Goal: Task Accomplishment & Management: Manage account settings

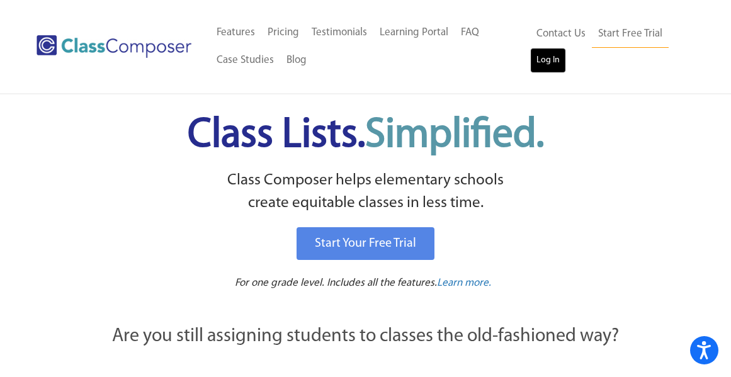
click at [554, 60] on link "Log In" at bounding box center [548, 60] width 36 height 25
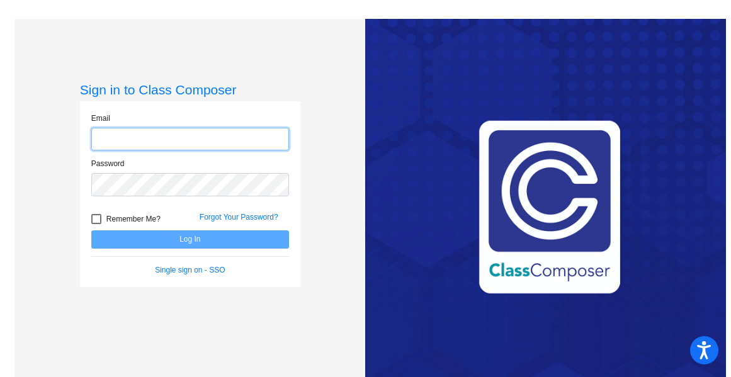
type input "cwanstrath@madeiracityschools.org"
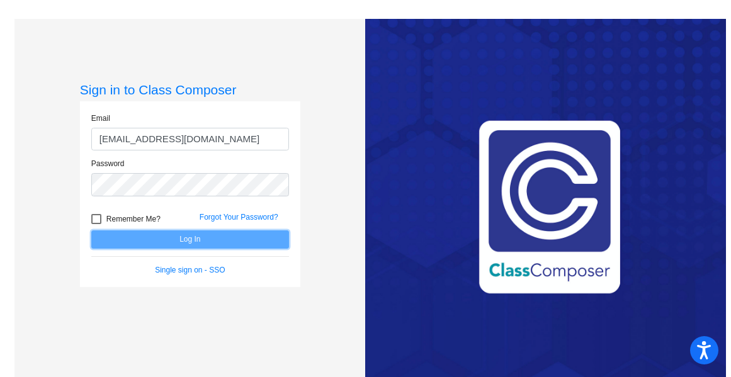
click at [169, 232] on button "Log In" at bounding box center [190, 240] width 198 height 18
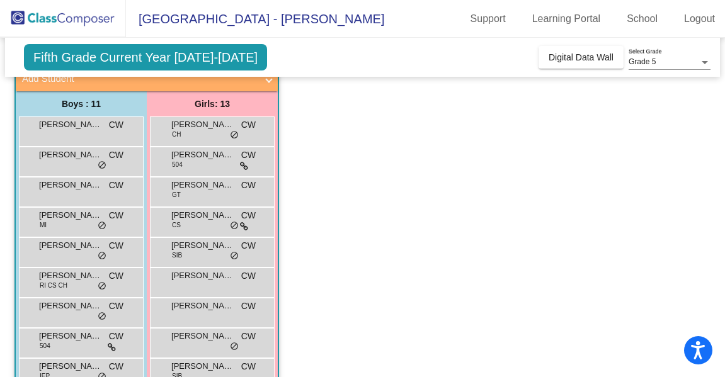
scroll to position [90, 0]
